Goal: Task Accomplishment & Management: Use online tool/utility

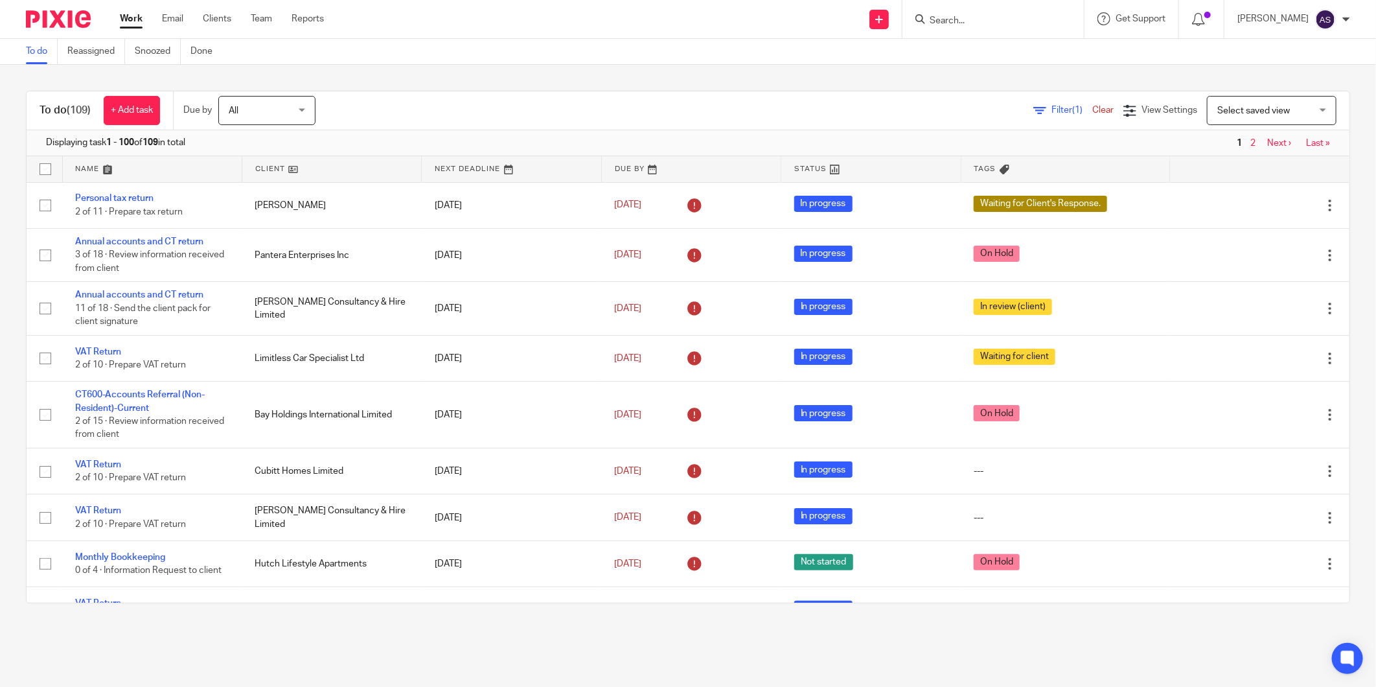
click at [983, 21] on input "Search" at bounding box center [986, 22] width 117 height 12
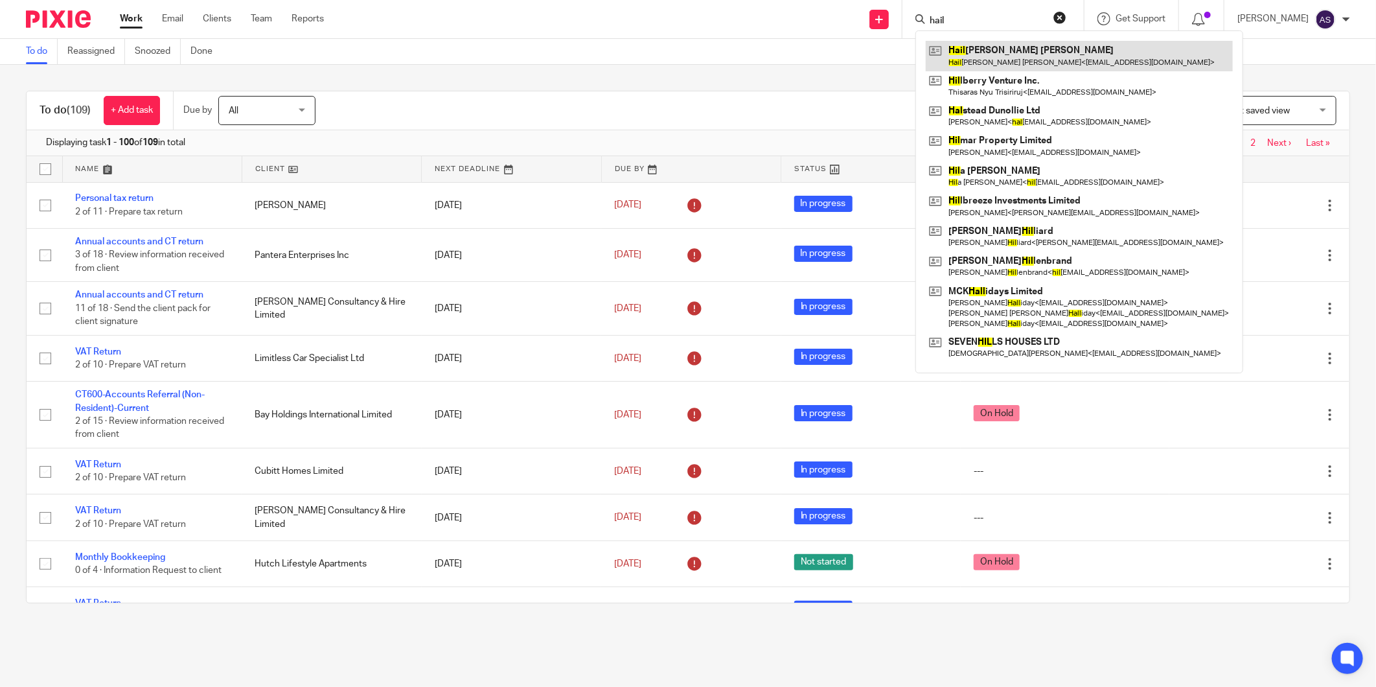
type input "hail"
click at [1015, 45] on link at bounding box center [1079, 56] width 307 height 30
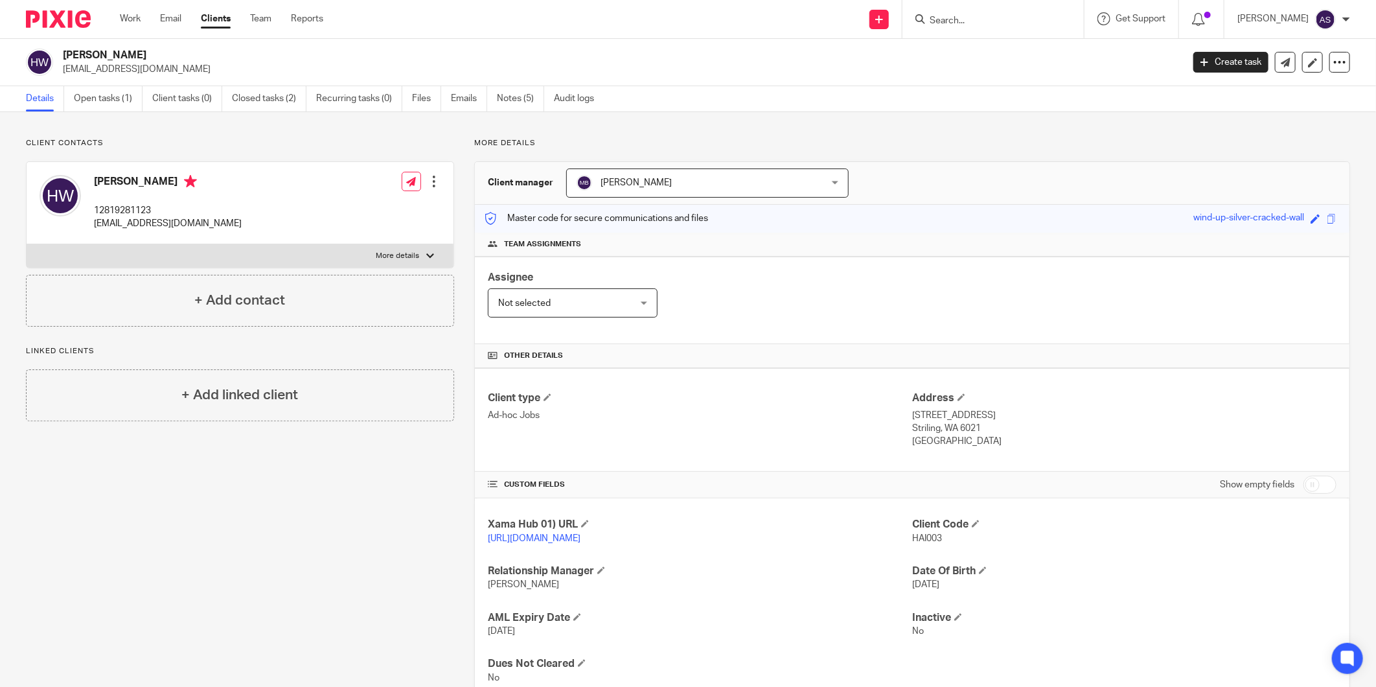
click at [981, 26] on input "Search" at bounding box center [986, 22] width 117 height 12
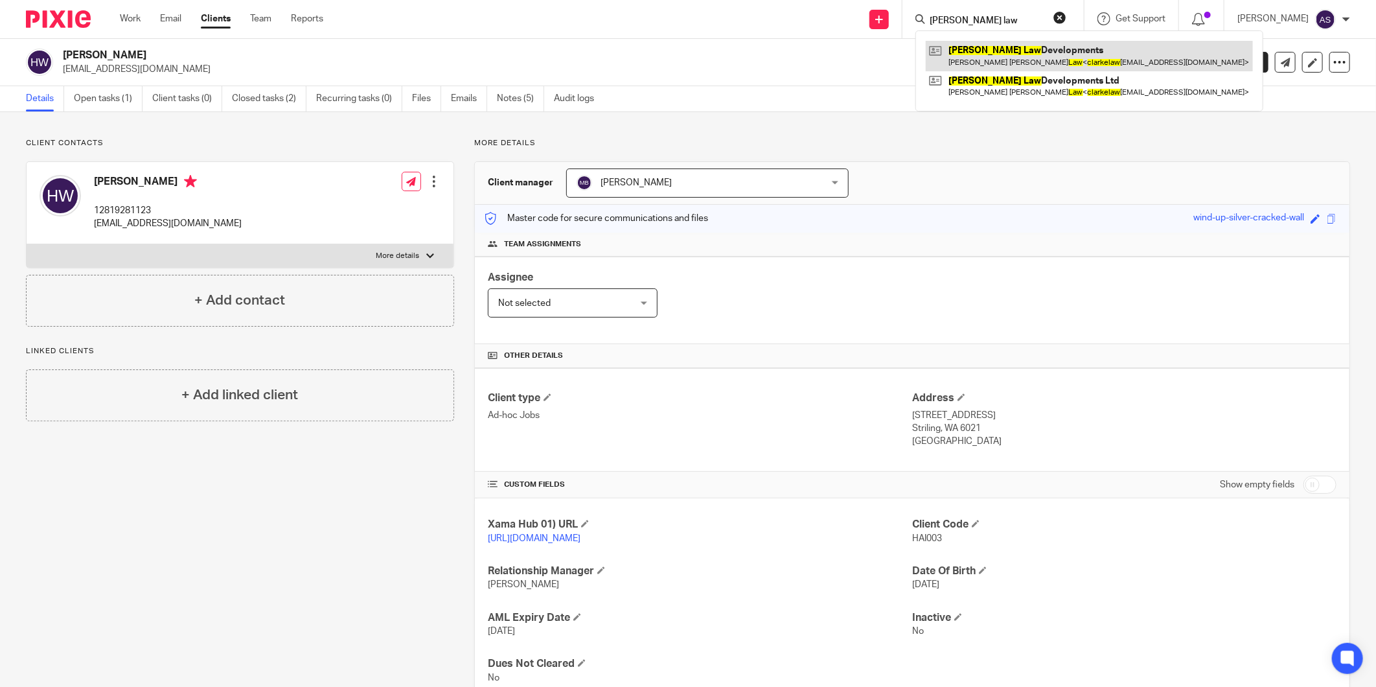
type input "[PERSON_NAME] law"
click at [1075, 55] on link at bounding box center [1089, 56] width 327 height 30
click at [95, 89] on link "Open tasks (1)" at bounding box center [108, 98] width 69 height 25
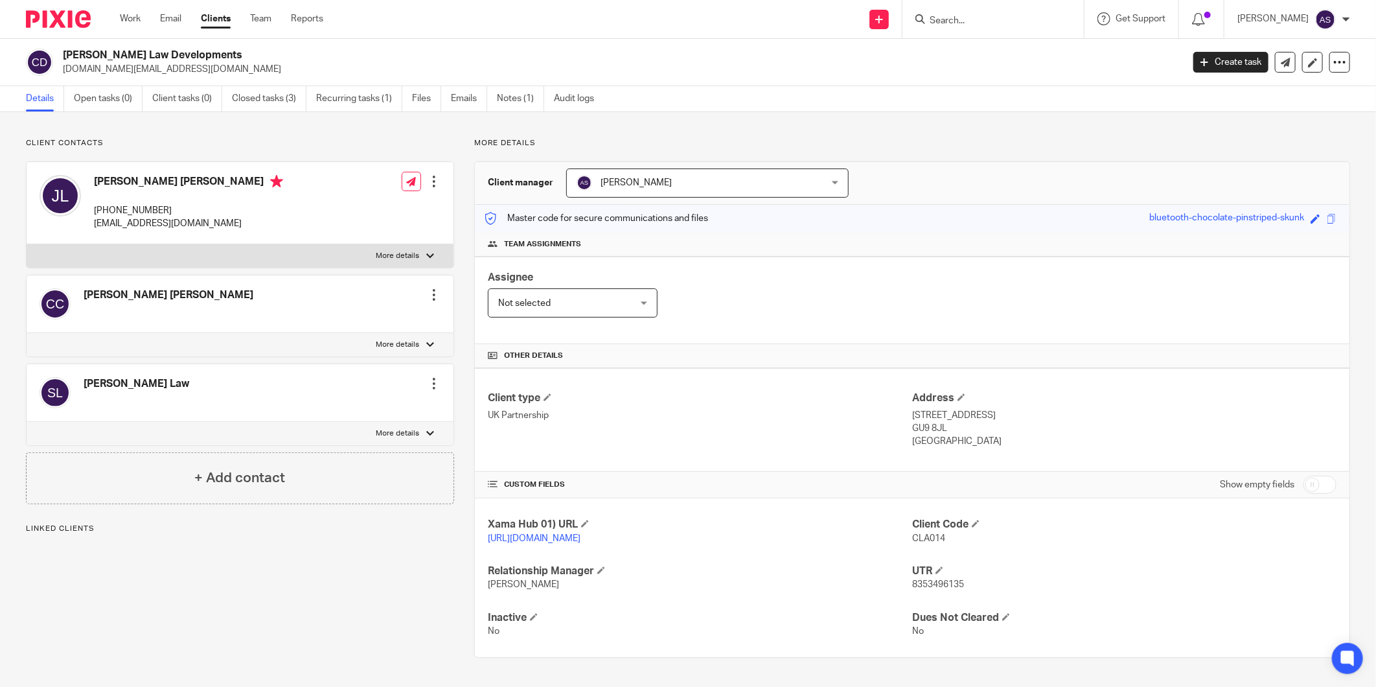
click at [976, 17] on input "Search" at bounding box center [986, 22] width 117 height 12
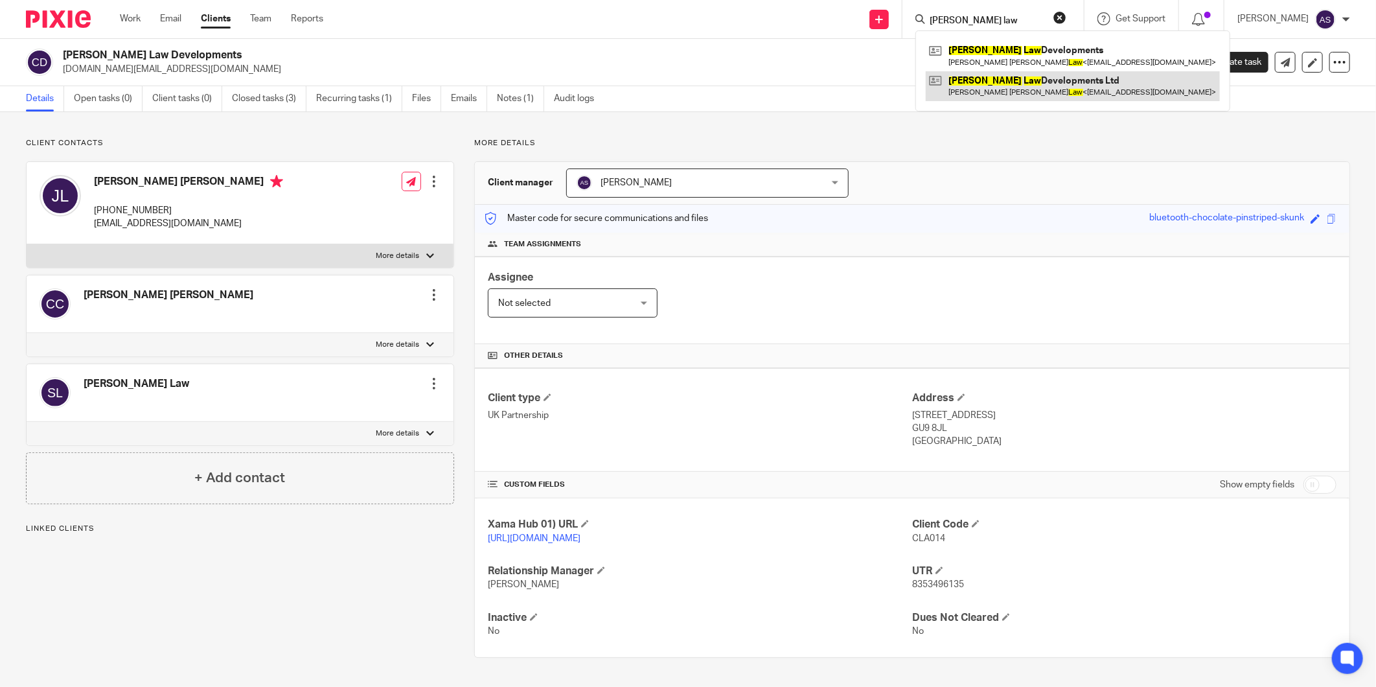
type input "clarke law"
click at [1054, 85] on link at bounding box center [1073, 86] width 294 height 30
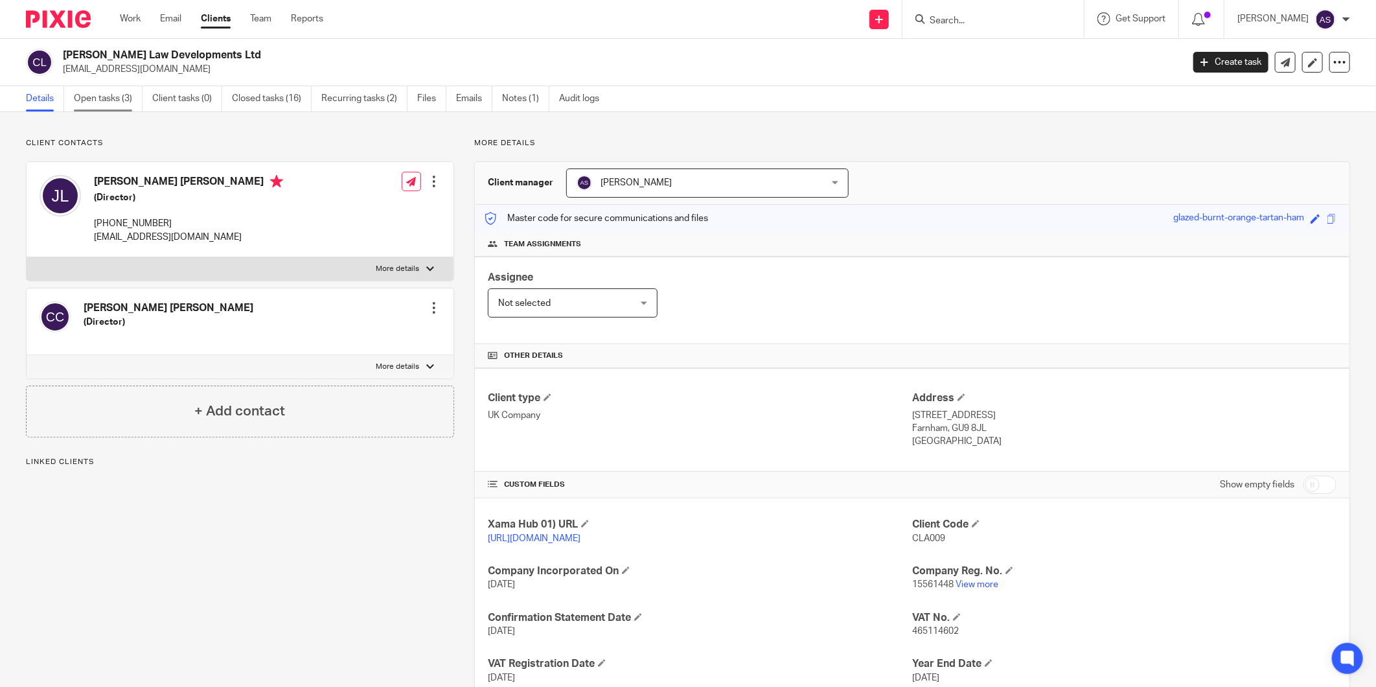
click at [108, 104] on link "Open tasks (3)" at bounding box center [108, 98] width 69 height 25
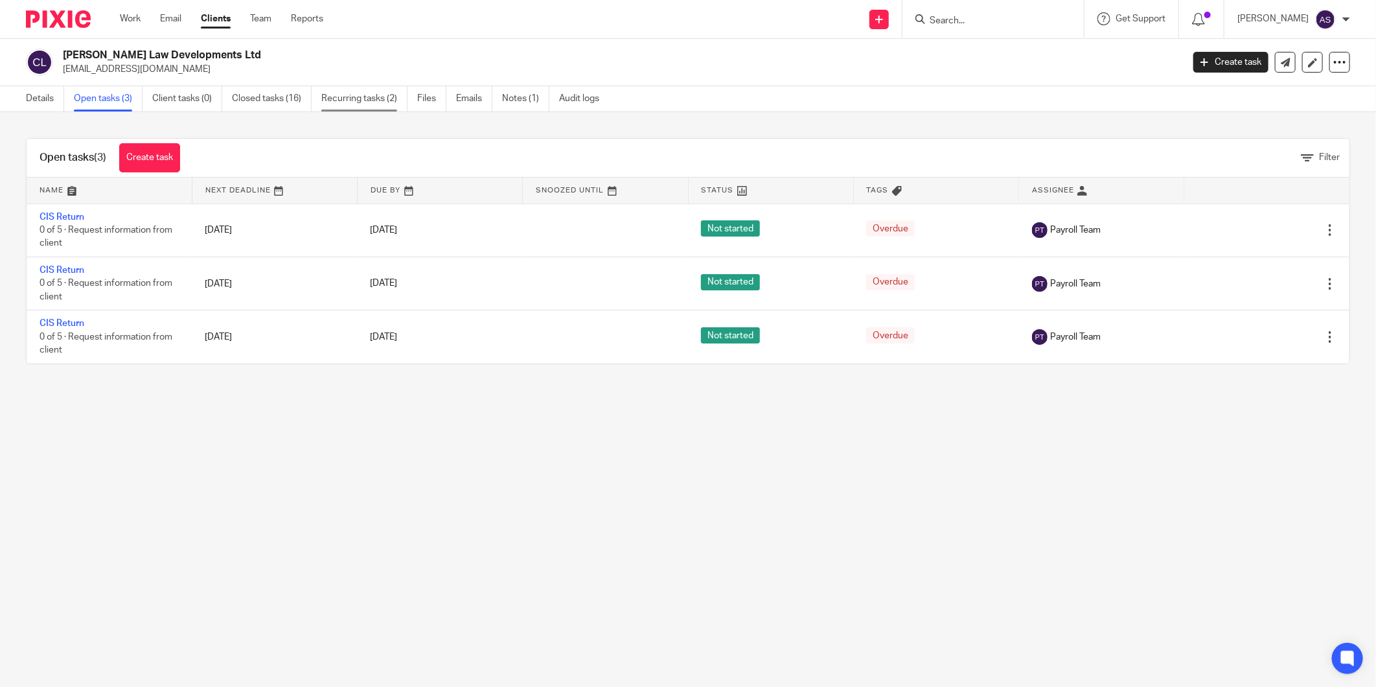
click at [378, 97] on link "Recurring tasks (2)" at bounding box center [364, 98] width 86 height 25
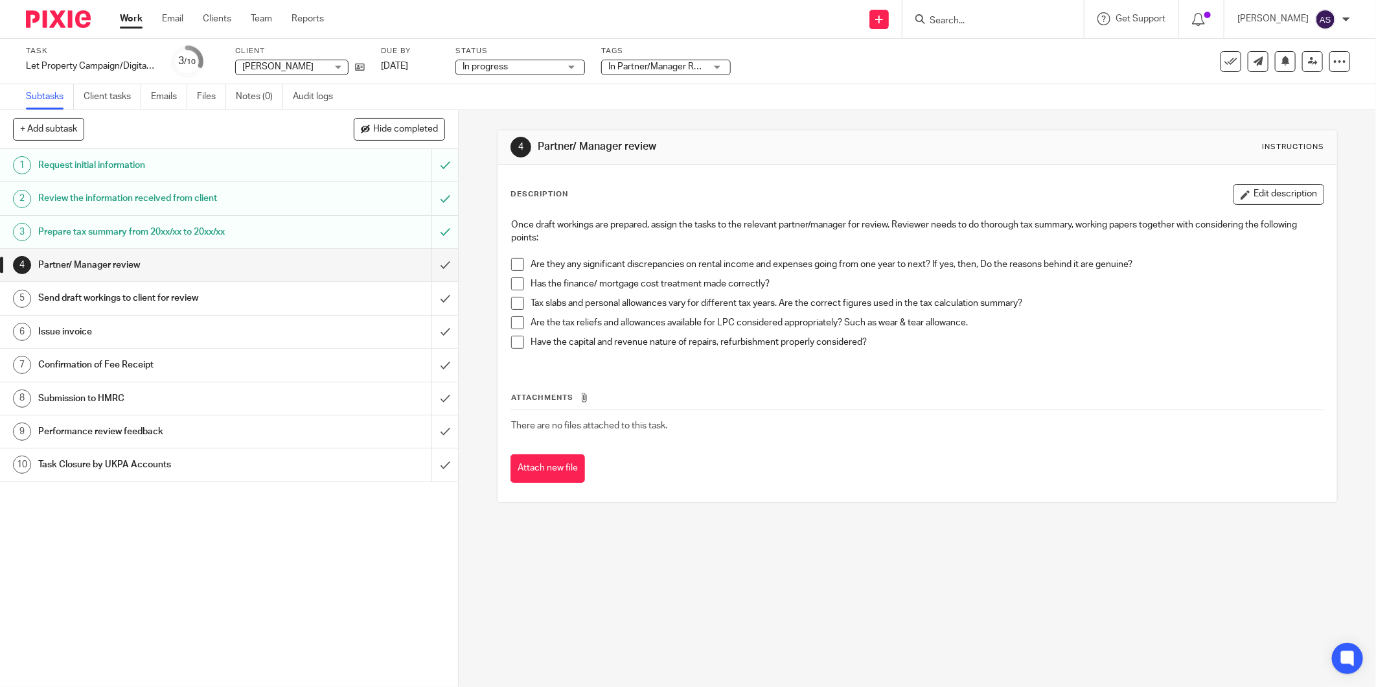
click at [519, 262] on span at bounding box center [517, 264] width 13 height 13
click at [512, 282] on span at bounding box center [517, 283] width 13 height 13
click at [511, 301] on span at bounding box center [517, 303] width 13 height 13
click at [514, 319] on span at bounding box center [517, 322] width 13 height 13
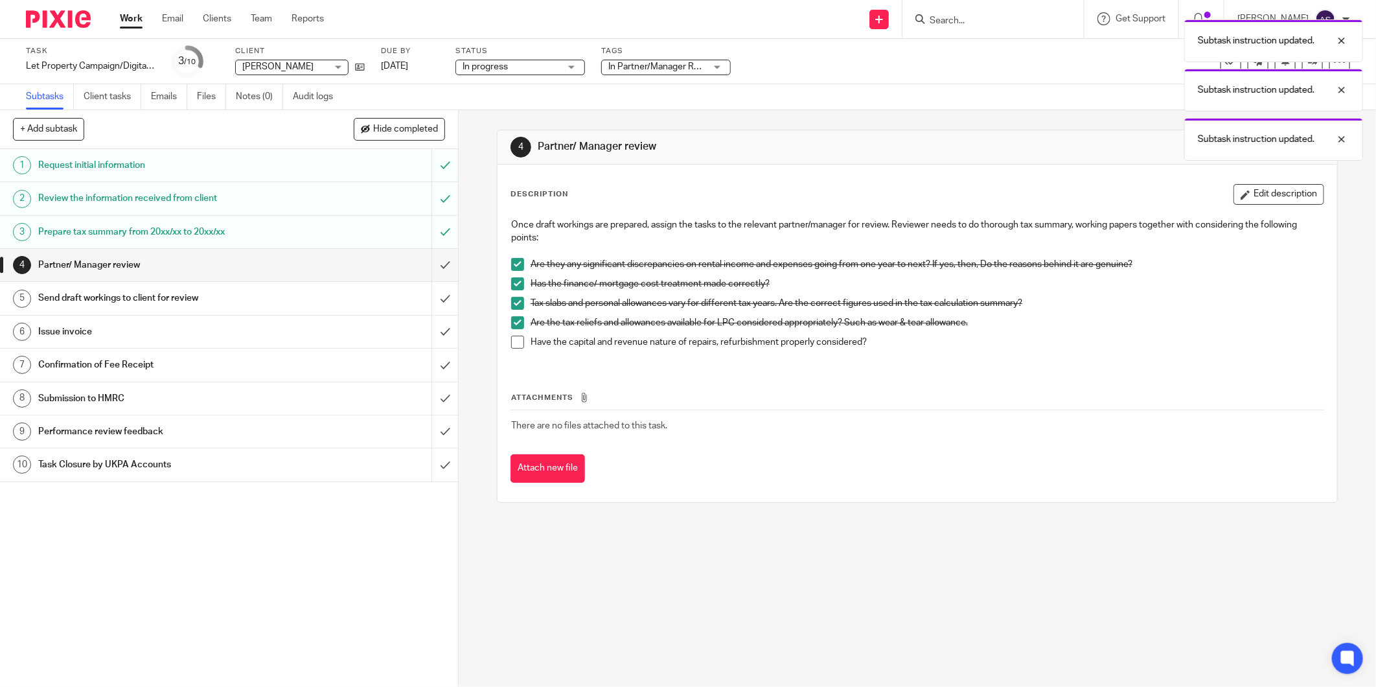
click at [512, 336] on span at bounding box center [517, 342] width 13 height 13
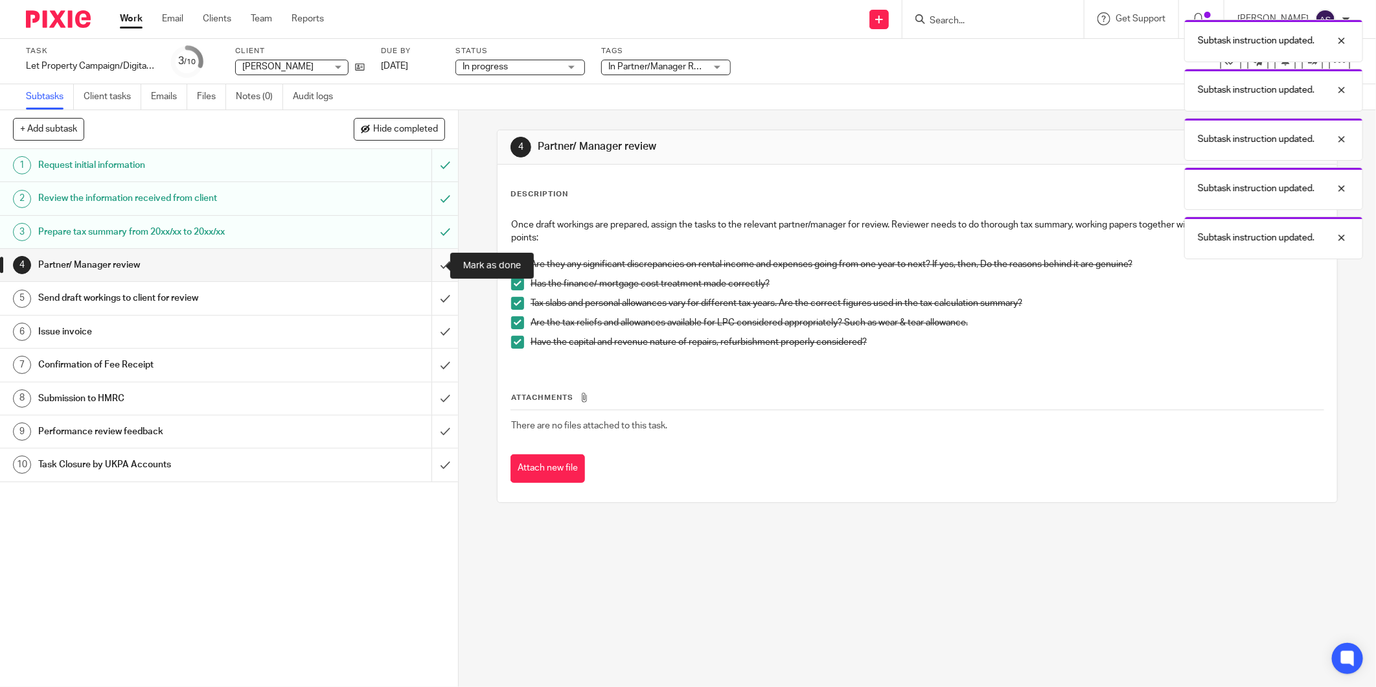
drag, startPoint x: 425, startPoint y: 264, endPoint x: 435, endPoint y: 274, distance: 13.7
click at [425, 264] on input "submit" at bounding box center [229, 265] width 458 height 32
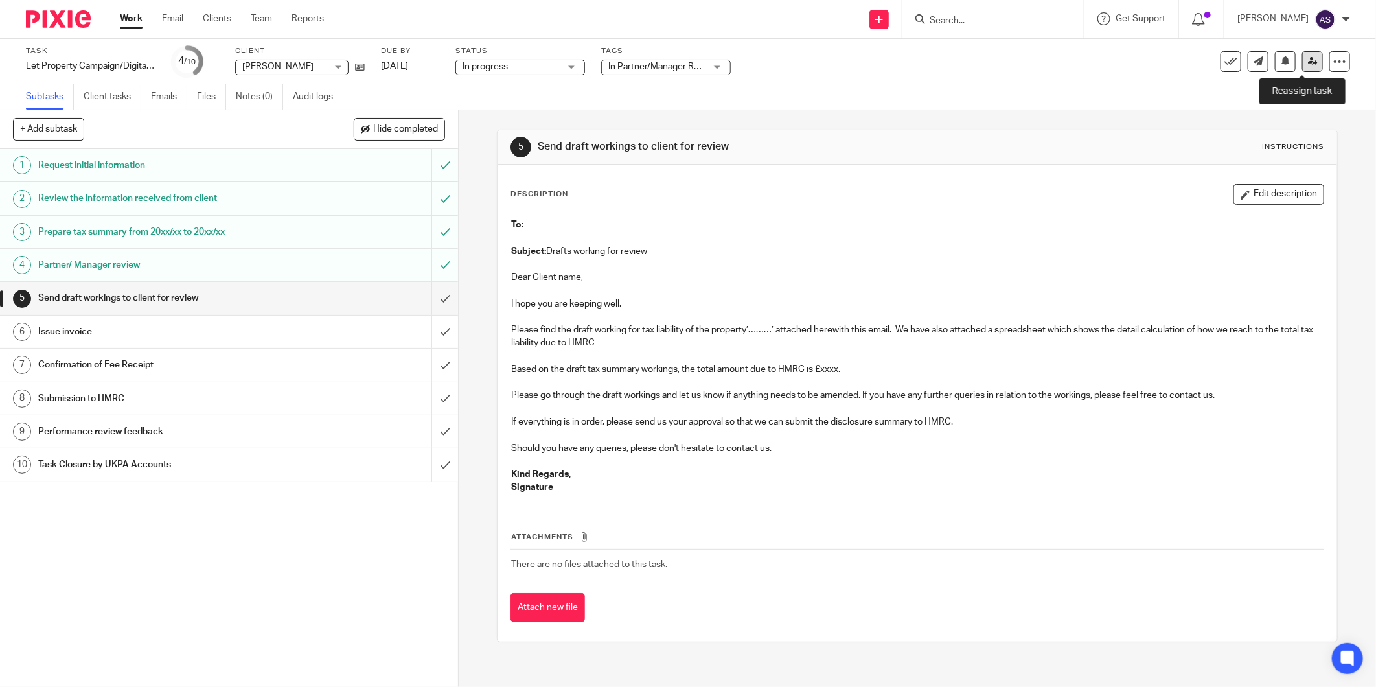
click at [1308, 56] on icon at bounding box center [1313, 61] width 10 height 10
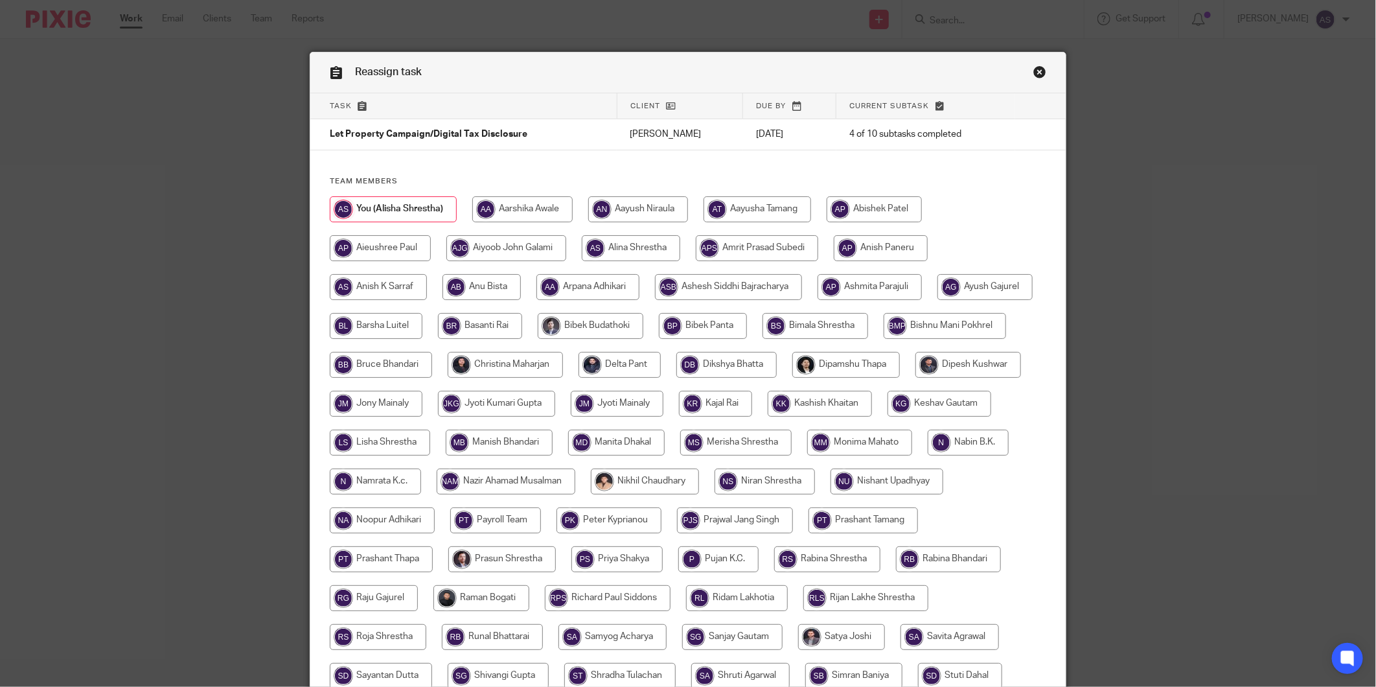
click at [563, 365] on input "radio" at bounding box center [505, 365] width 115 height 26
radio input "true"
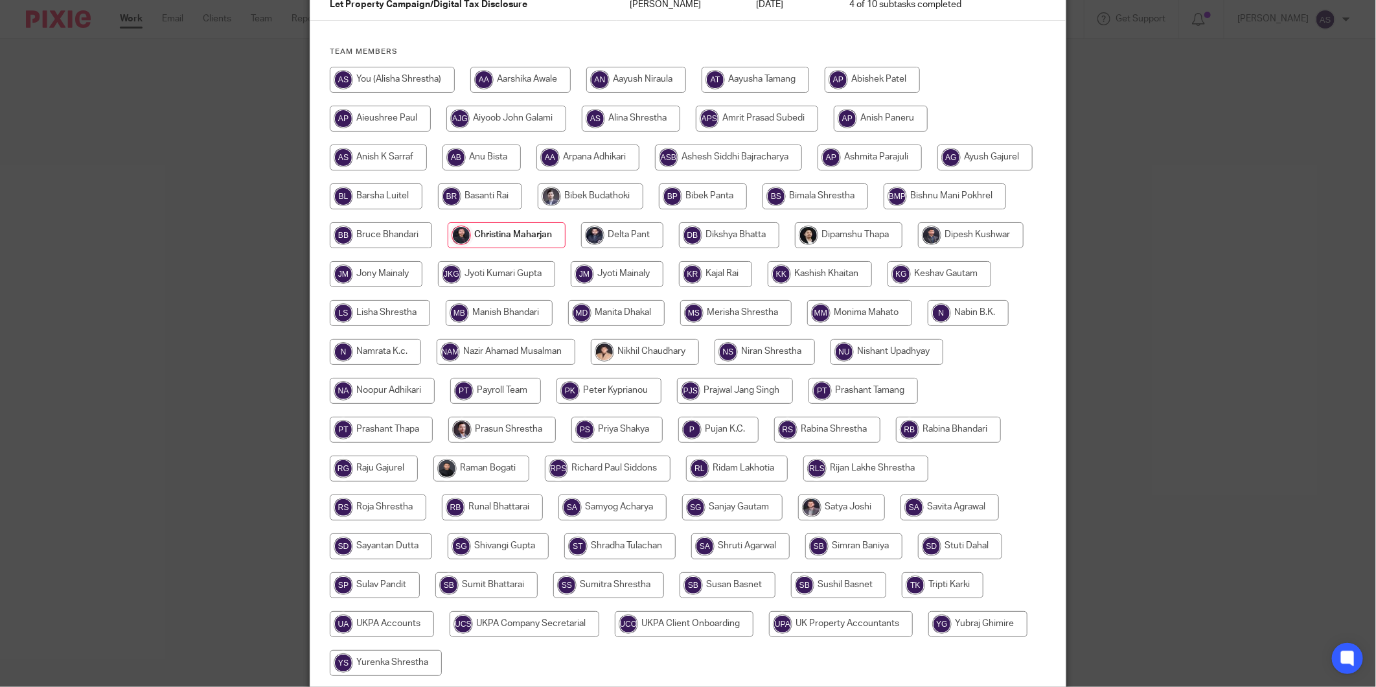
scroll to position [238, 0]
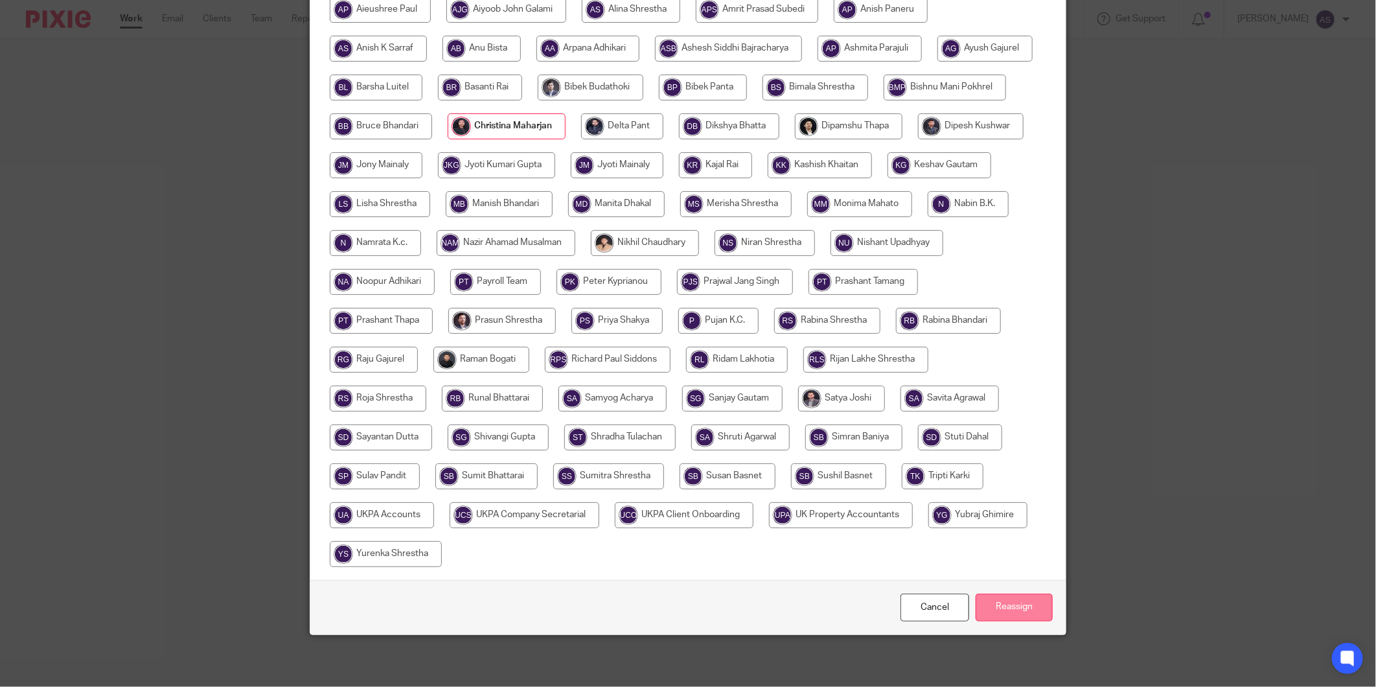
click at [996, 604] on input "Reassign" at bounding box center [1014, 607] width 77 height 28
